Goal: Navigation & Orientation: Find specific page/section

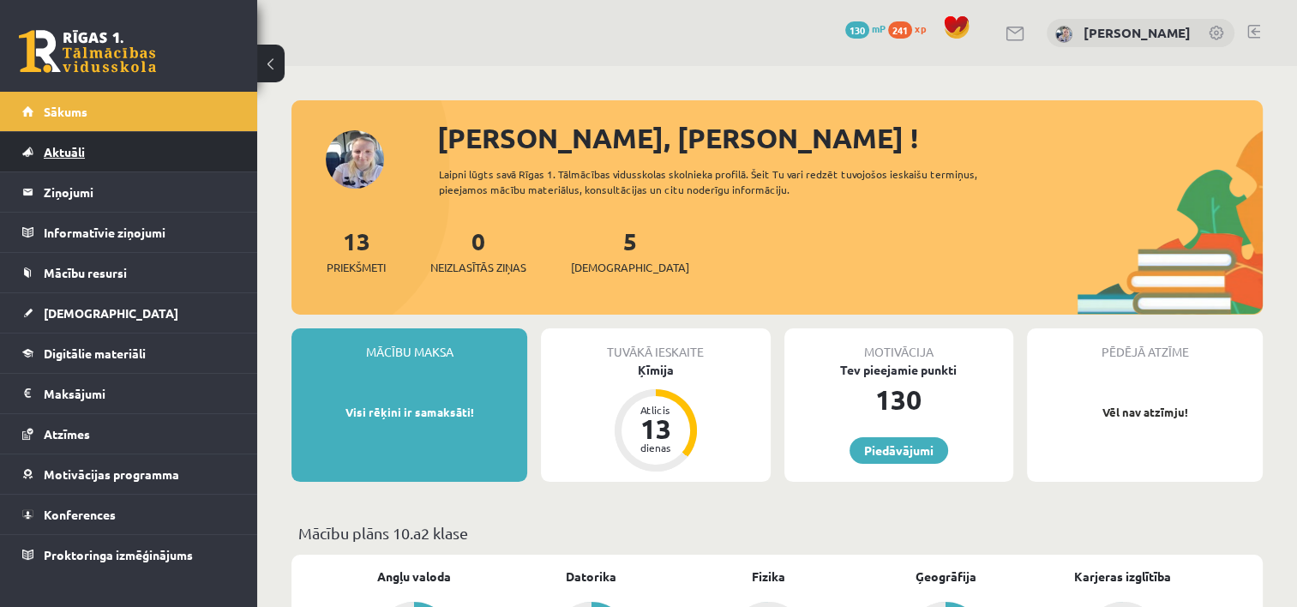
click at [199, 147] on link "Aktuāli" at bounding box center [128, 151] width 213 height 39
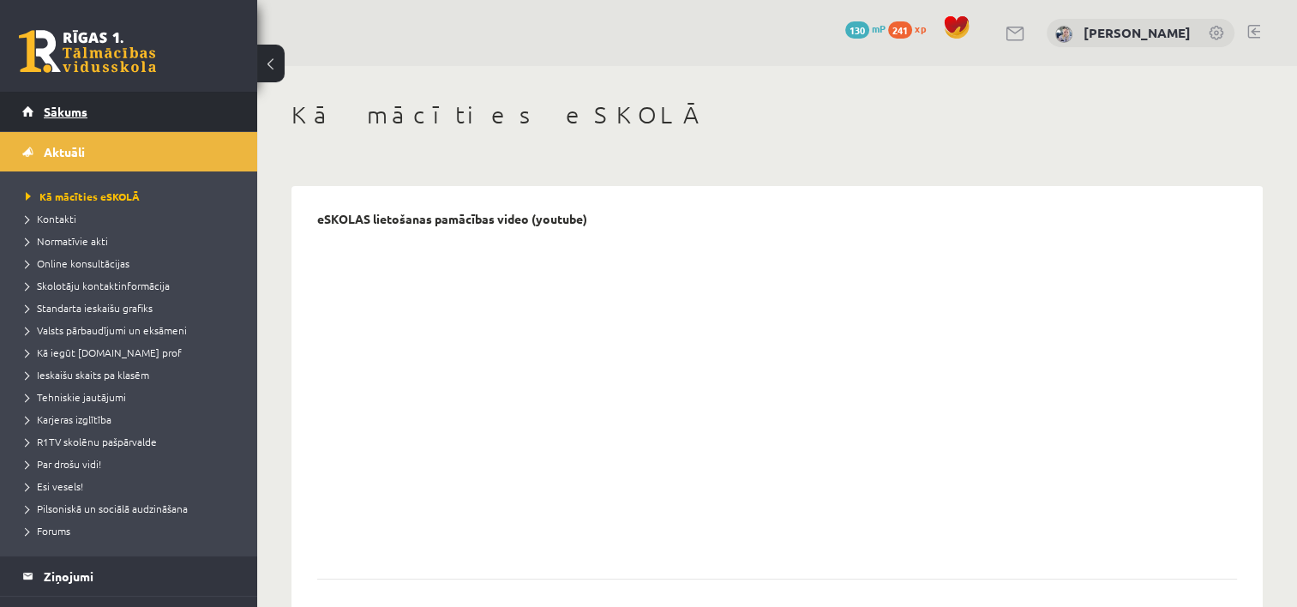
click at [205, 93] on link "Sākums" at bounding box center [128, 111] width 213 height 39
